Goal: Task Accomplishment & Management: Complete application form

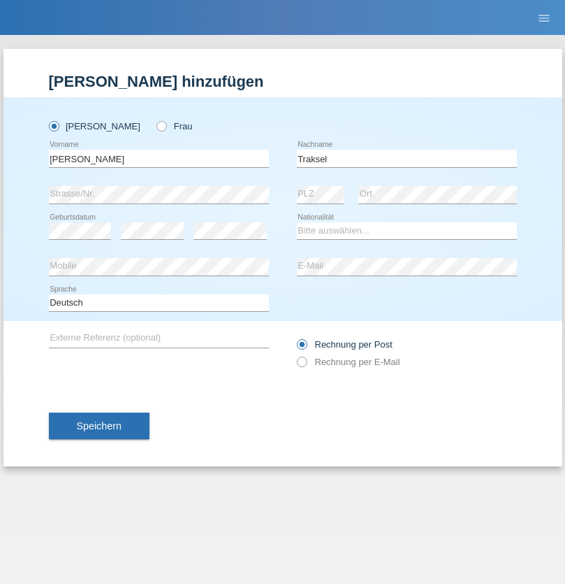
type input "Traksel"
select select "DE"
select select "C"
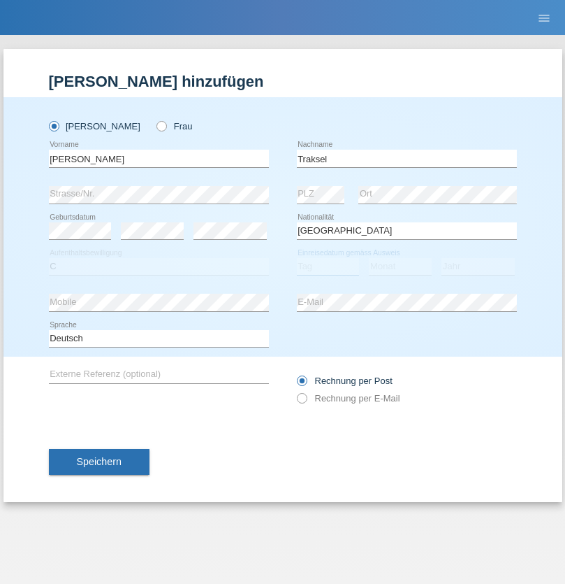
select select "01"
select select "07"
select select "2008"
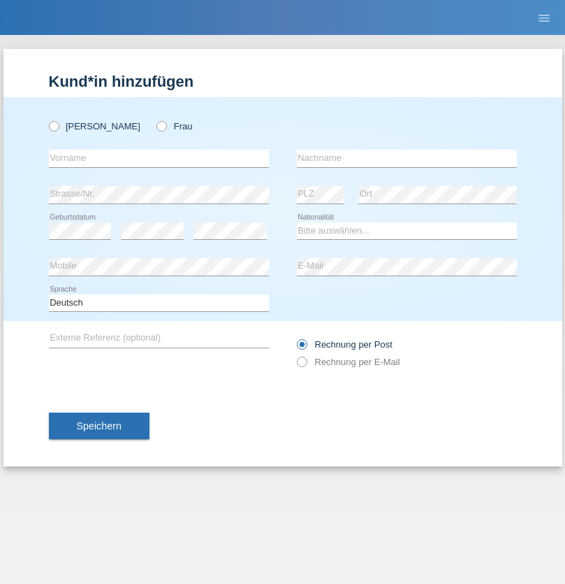
radio input "true"
click at [159, 158] on input "text" at bounding box center [159, 158] width 220 height 17
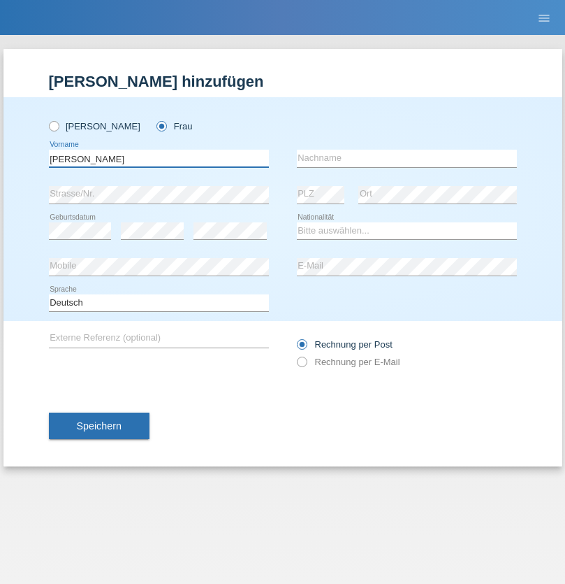
type input "Melinda"
click at [407, 158] on input "text" at bounding box center [407, 158] width 220 height 17
type input "Horvath"
select select "HU"
select select "C"
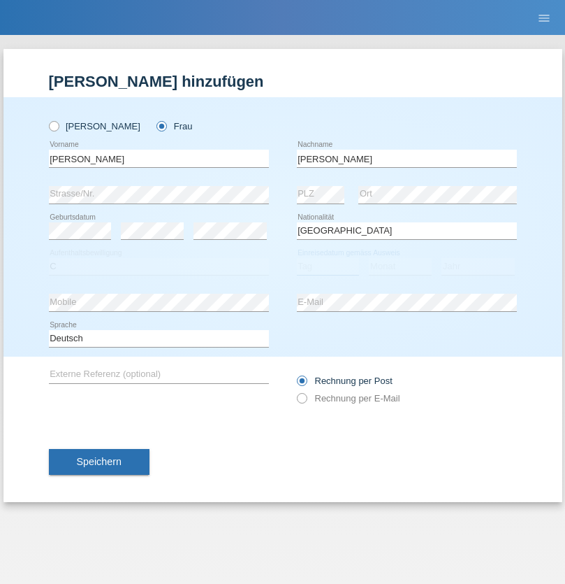
select select "21"
select select "06"
select select "2010"
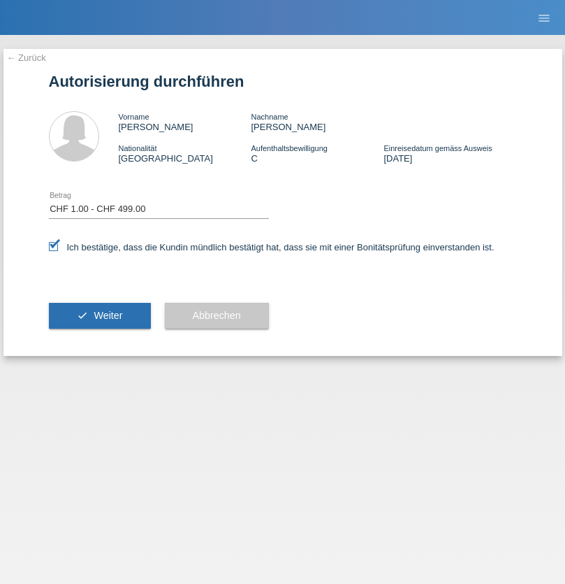
select select "1"
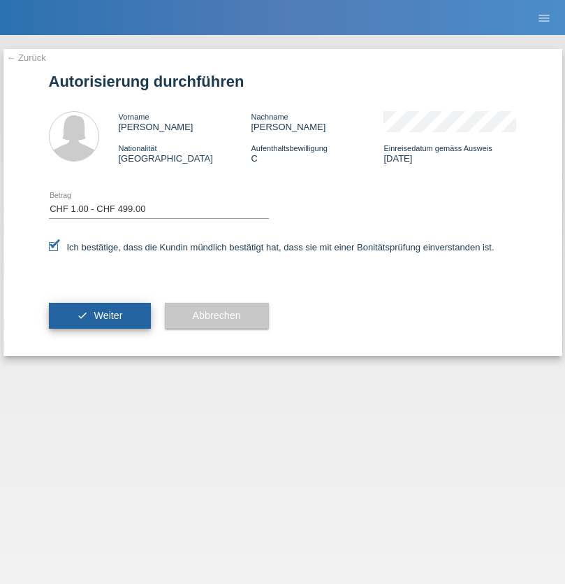
click at [99, 315] on span "Weiter" at bounding box center [108, 315] width 29 height 11
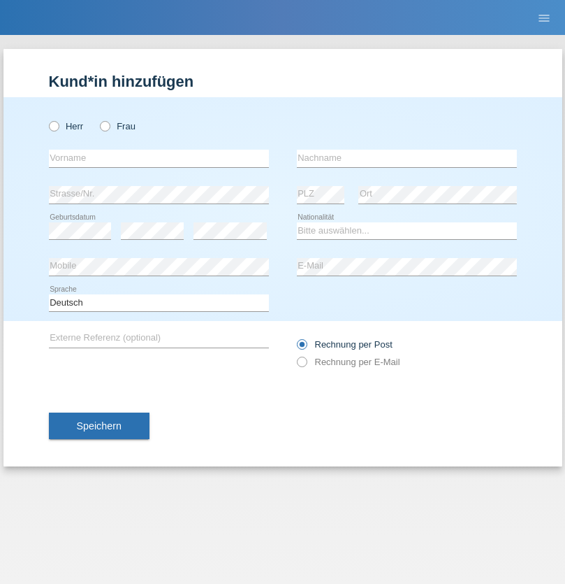
radio input "true"
click at [159, 158] on input "text" at bounding box center [159, 158] width 220 height 17
type input "Diego"
click at [407, 158] on input "text" at bounding box center [407, 158] width 220 height 17
type input "Patera"
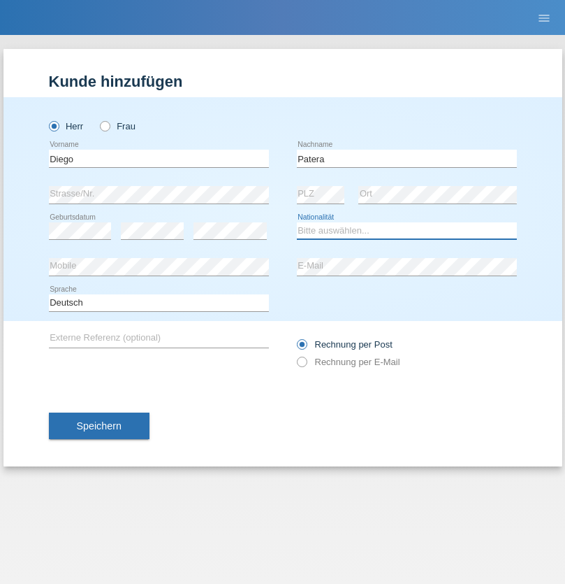
select select "CH"
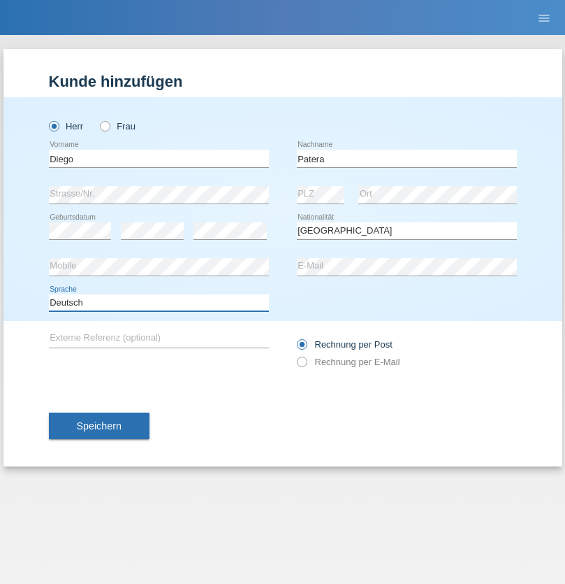
select select "en"
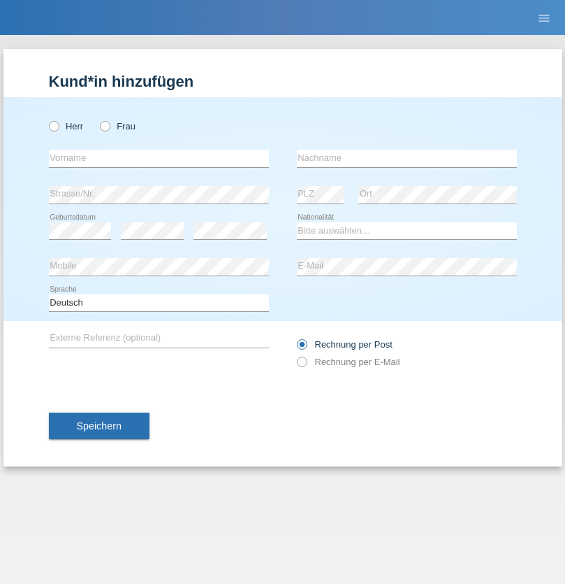
radio input "true"
click at [159, 158] on input "text" at bounding box center [159, 158] width 220 height 17
type input "Ketty"
click at [407, 158] on input "text" at bounding box center [407, 158] width 220 height 17
type input "Kalupnath"
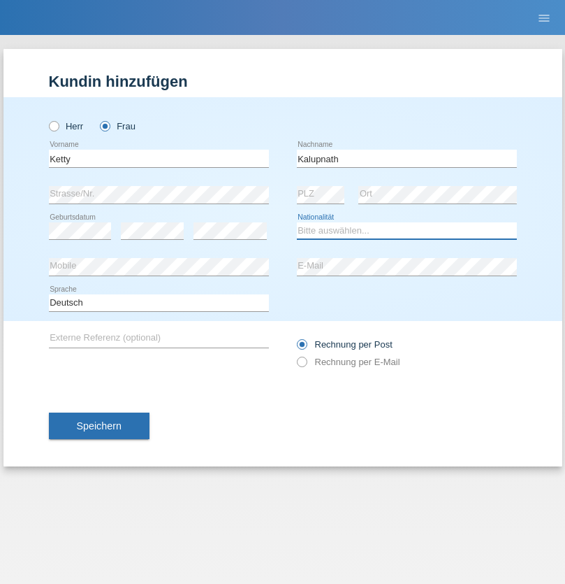
select select "CH"
radio input "true"
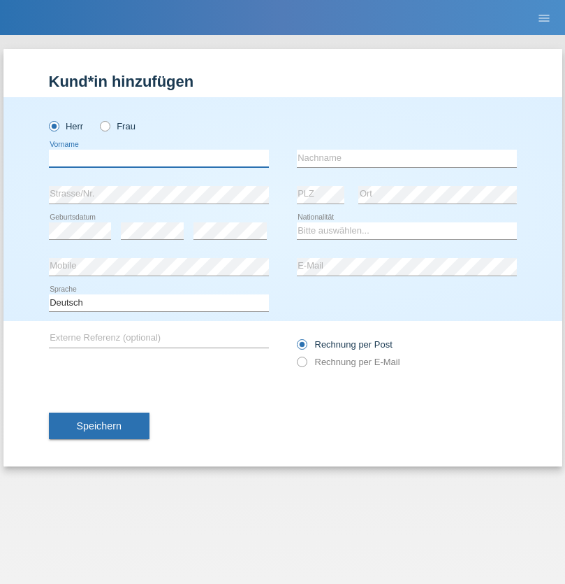
click at [159, 158] on input "text" at bounding box center [159, 158] width 220 height 17
type input "Franco"
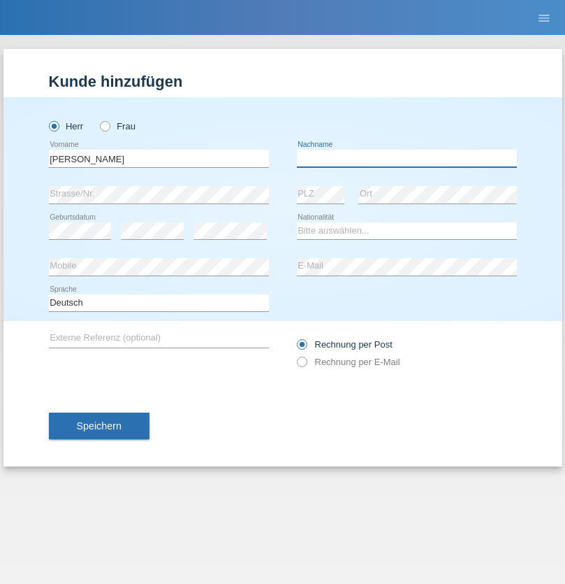
click at [407, 158] on input "text" at bounding box center [407, 158] width 220 height 17
type input "Mucha"
select select "CH"
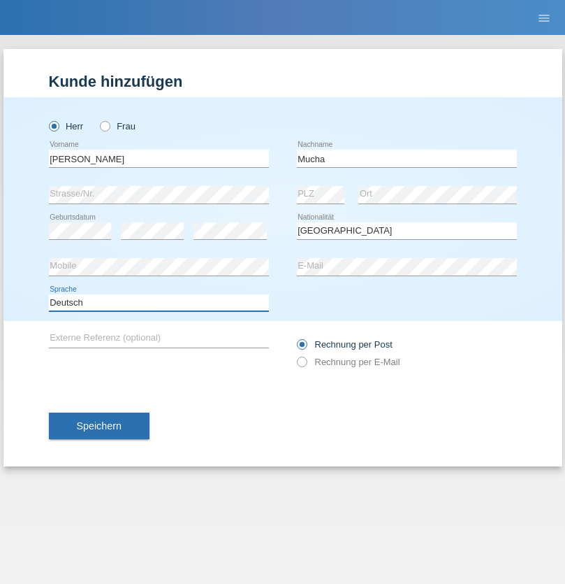
select select "en"
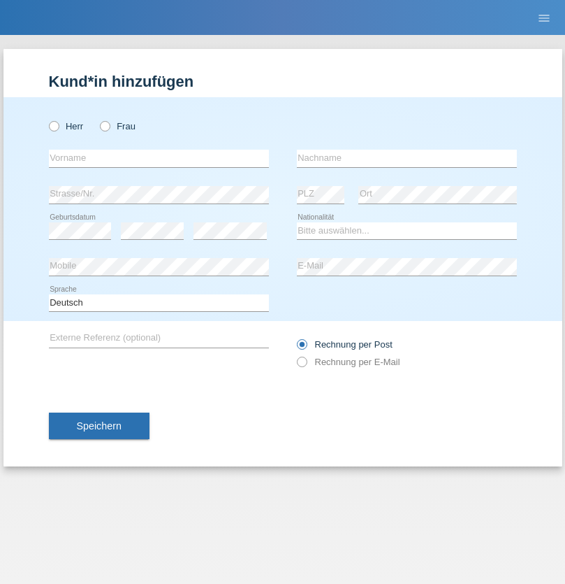
radio input "true"
click at [159, 158] on input "text" at bounding box center [159, 158] width 220 height 17
type input "Franziska"
click at [407, 158] on input "text" at bounding box center [407, 158] width 220 height 17
type input "Starke"
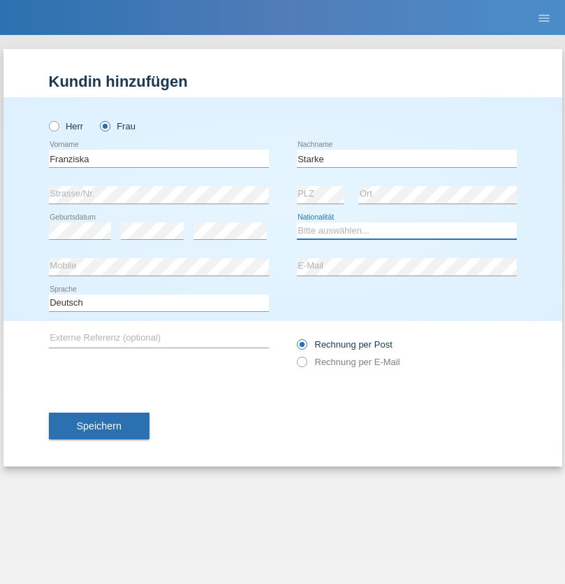
select select "DE"
select select "C"
select select "01"
select select "03"
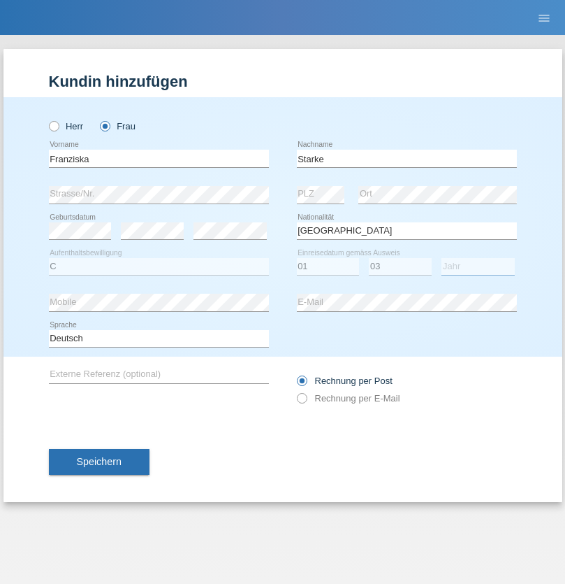
select select "1985"
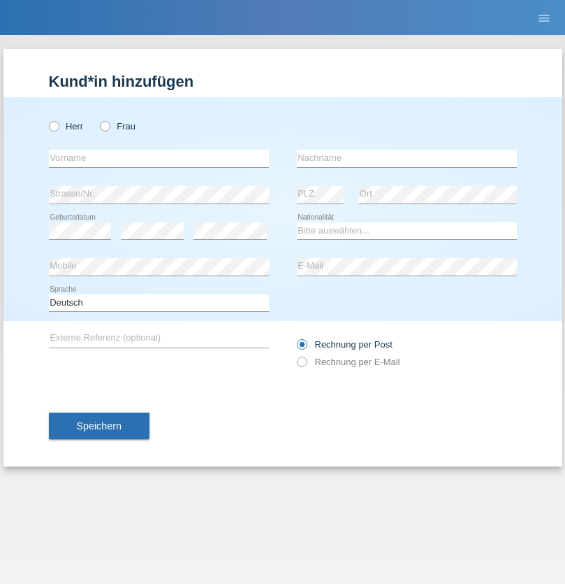
radio input "true"
click at [159, 158] on input "text" at bounding box center [159, 158] width 220 height 17
type input "Vedrana"
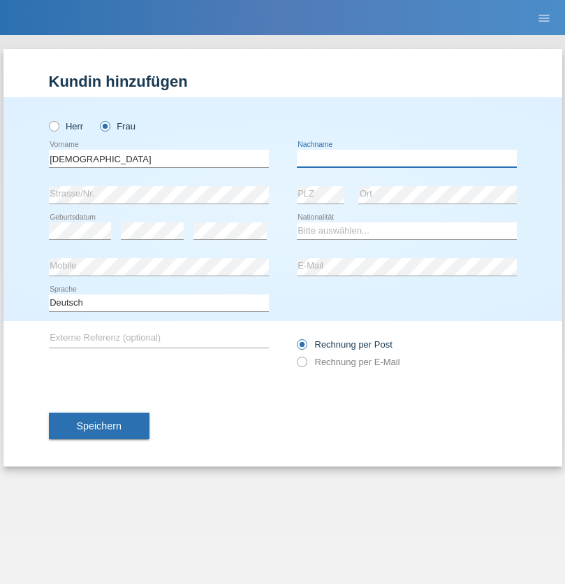
click at [407, 158] on input "text" at bounding box center [407, 158] width 220 height 17
type input "Cimbaljević"
select select "HR"
select select "C"
select select "13"
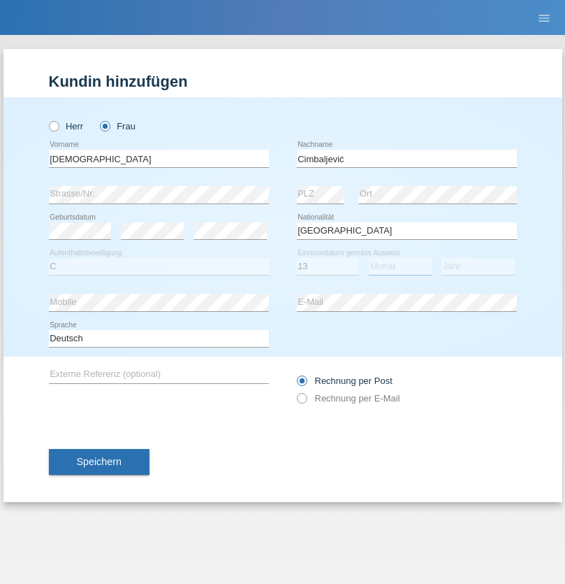
select select "08"
select select "2021"
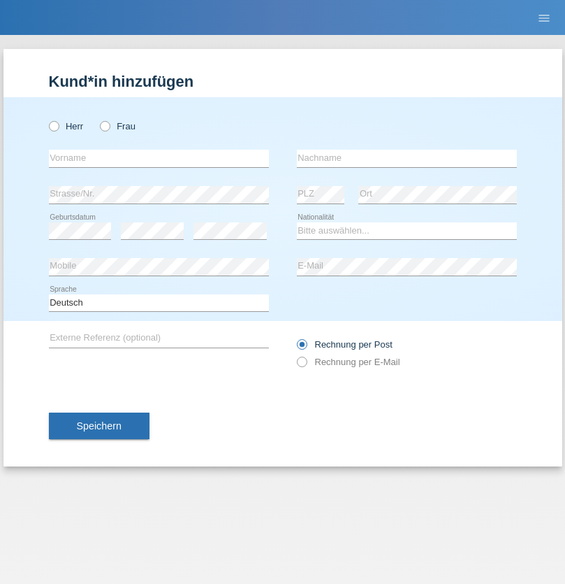
radio input "true"
click at [159, 158] on input "text" at bounding box center [159, 158] width 220 height 17
type input "Batsche"
click at [407, 158] on input "text" at bounding box center [407, 158] width 220 height 17
type input "Arifoska"
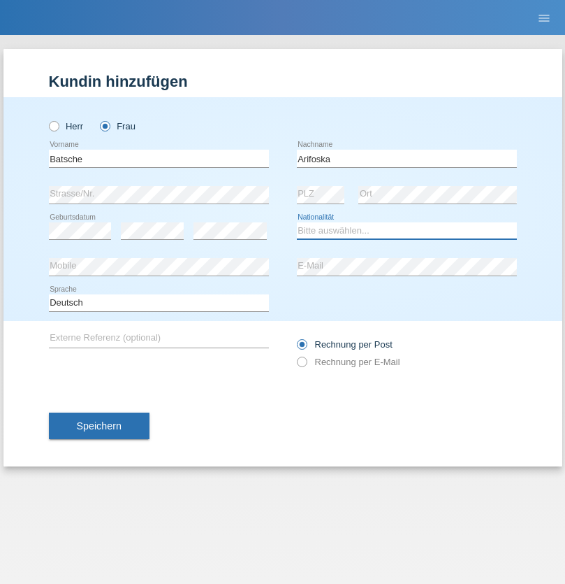
select select "CH"
radio input "true"
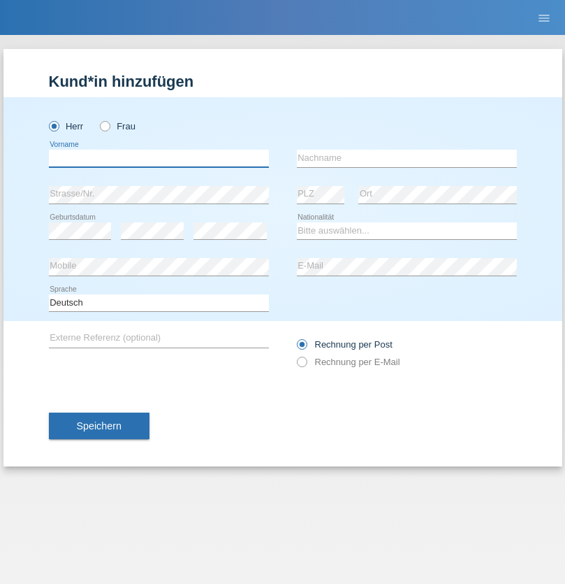
click at [159, 158] on input "text" at bounding box center [159, 158] width 220 height 17
type input "Emre"
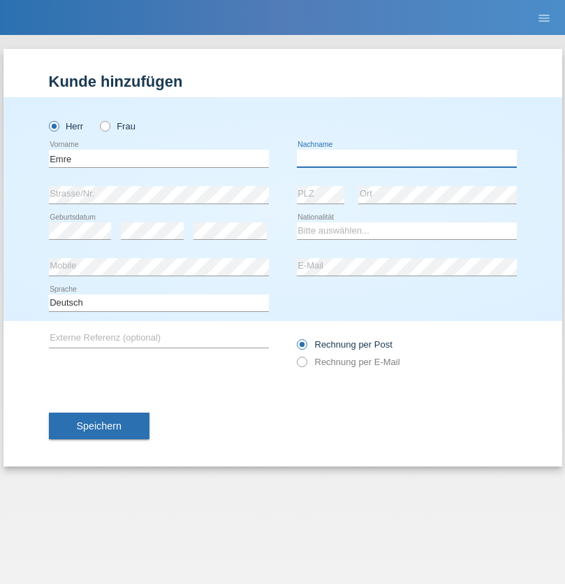
click at [407, 158] on input "text" at bounding box center [407, 158] width 220 height 17
type input "Uzun"
select select "CH"
